Goal: Task Accomplishment & Management: Use online tool/utility

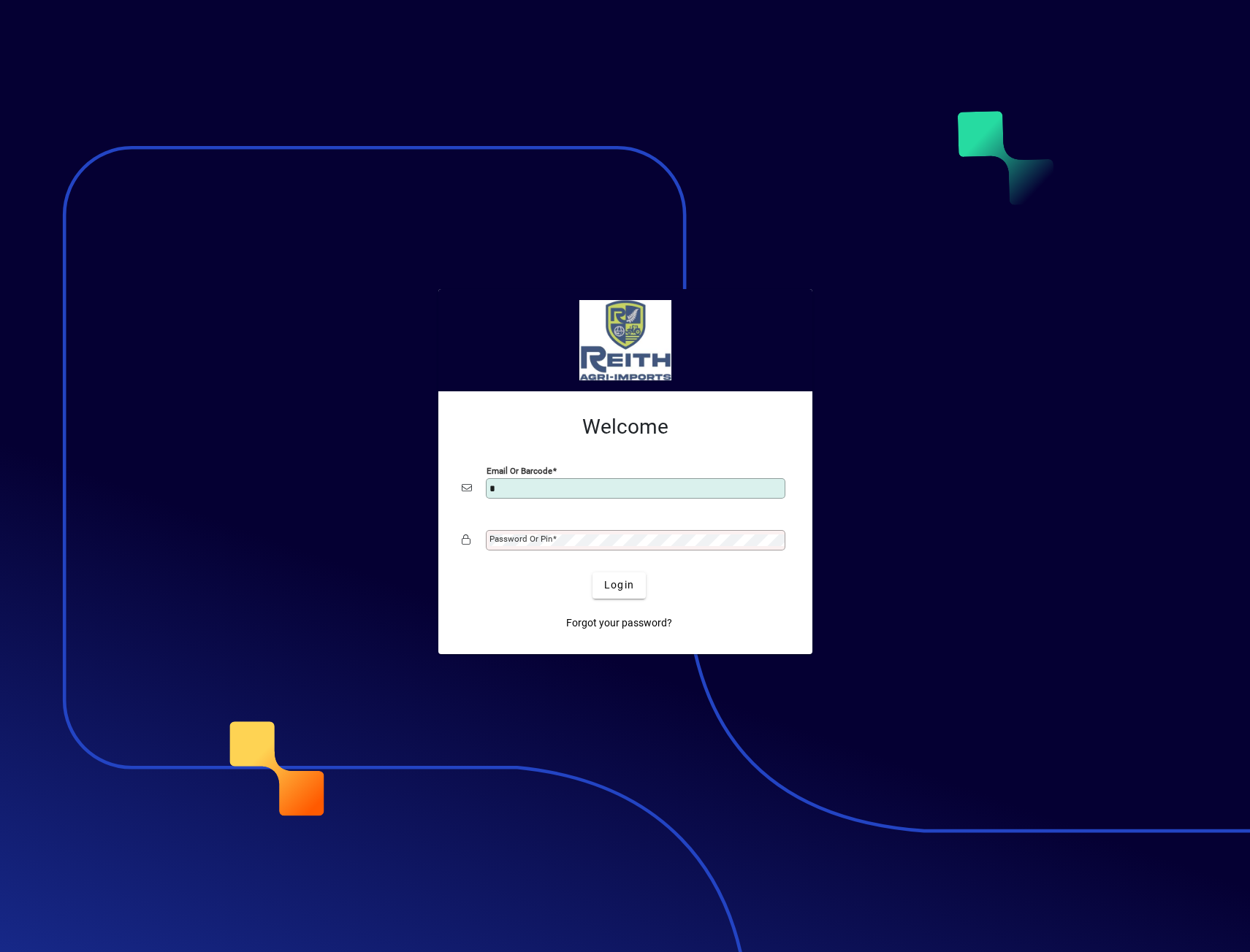
type input "**********"
click at [592, 572] on button "Login" at bounding box center [618, 585] width 53 height 26
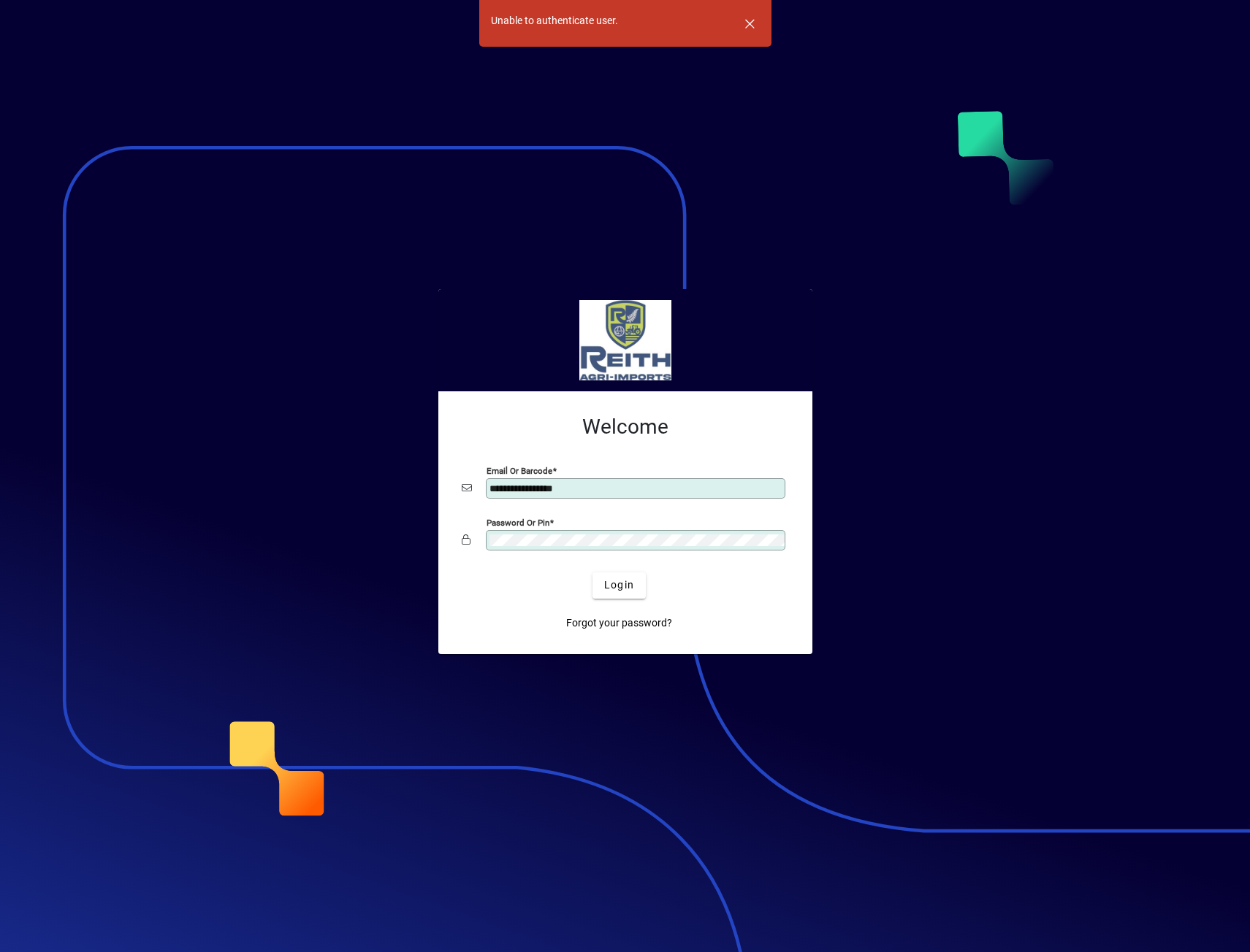
click at [592, 572] on button "Login" at bounding box center [618, 585] width 53 height 26
